Goal: Download file/media

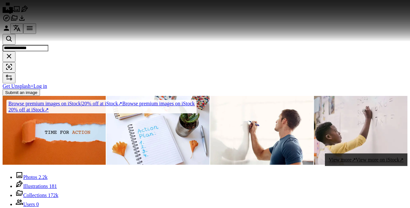
scroll to position [624, 0]
